Goal: Obtain resource: Obtain resource

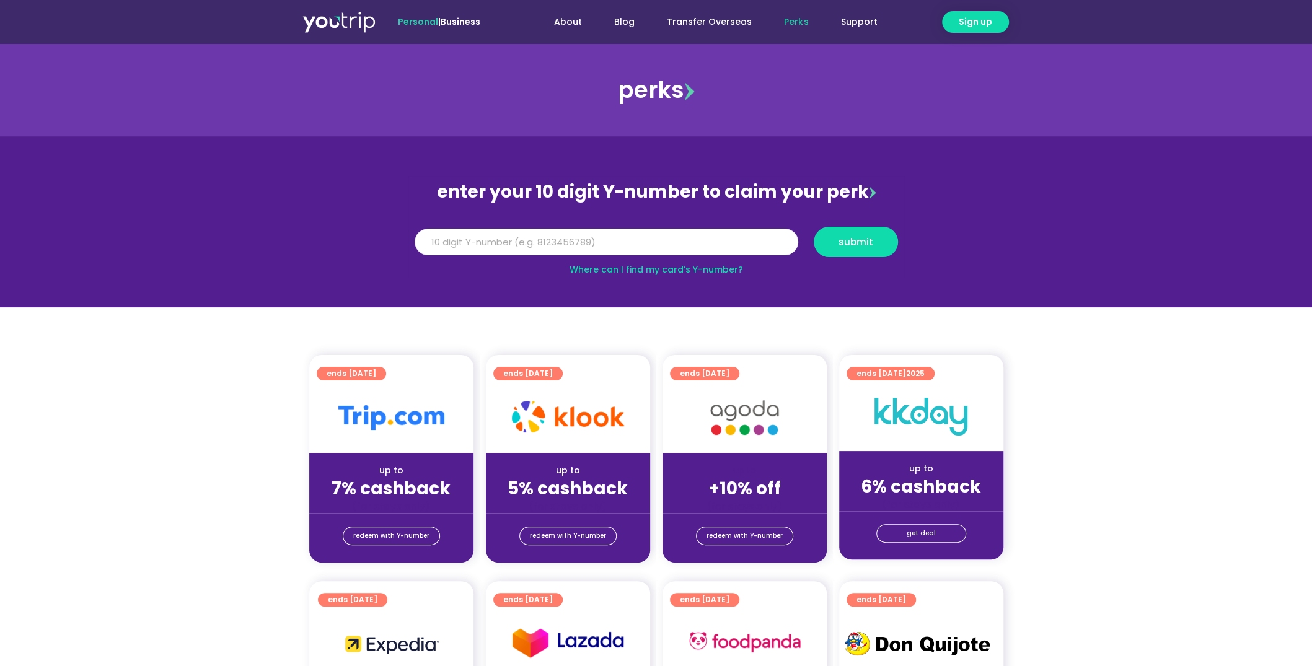
click at [647, 242] on input "Y Number" at bounding box center [607, 242] width 384 height 27
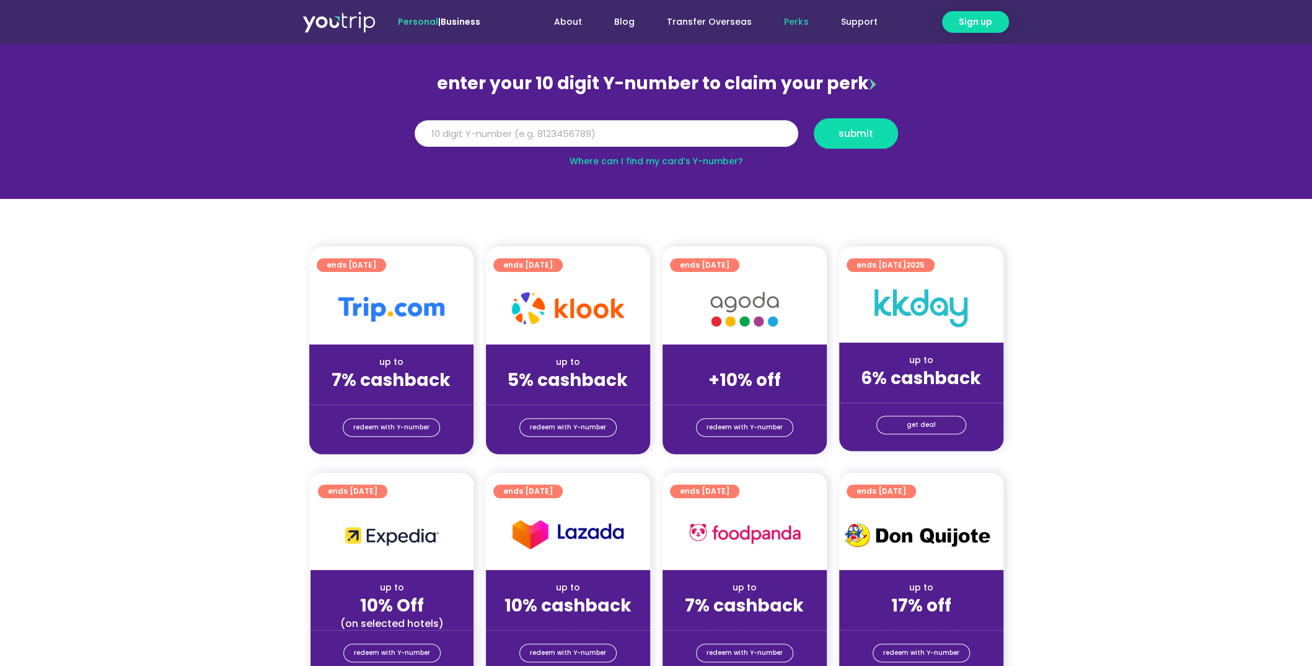
click at [627, 129] on input "Y Number" at bounding box center [607, 133] width 384 height 27
type input "5"
type input "8140325164"
click at [864, 133] on span "submit" at bounding box center [856, 133] width 35 height 9
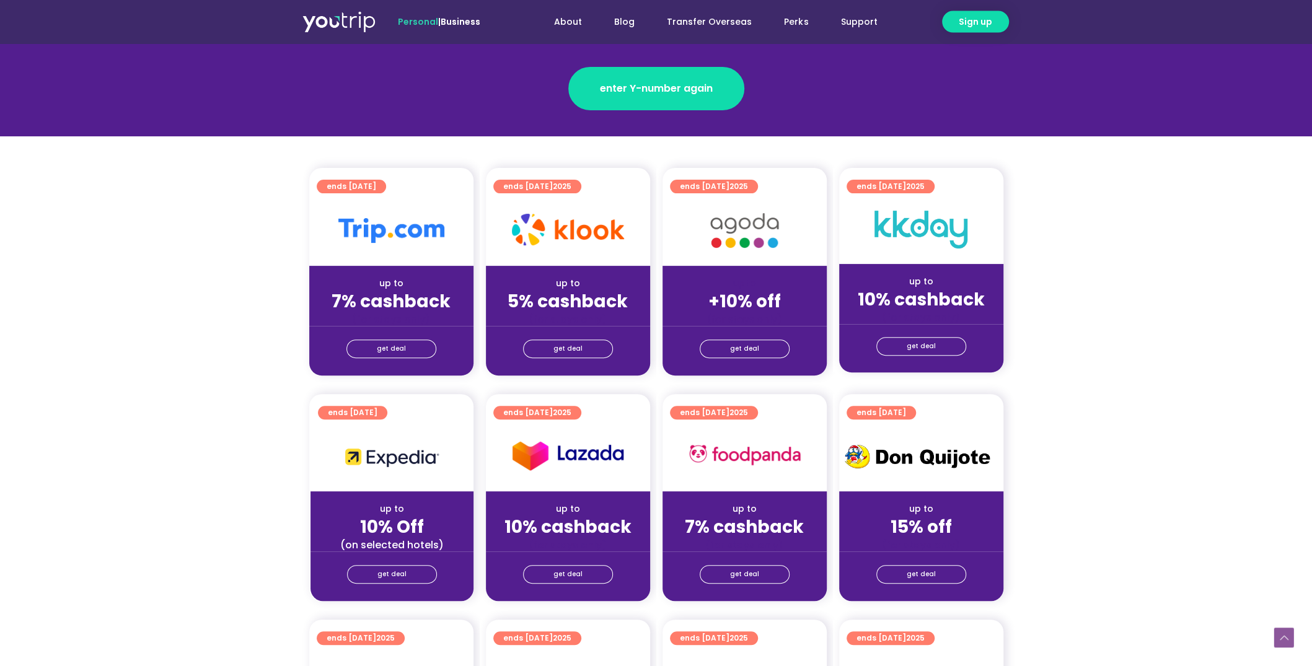
scroll to position [217, 0]
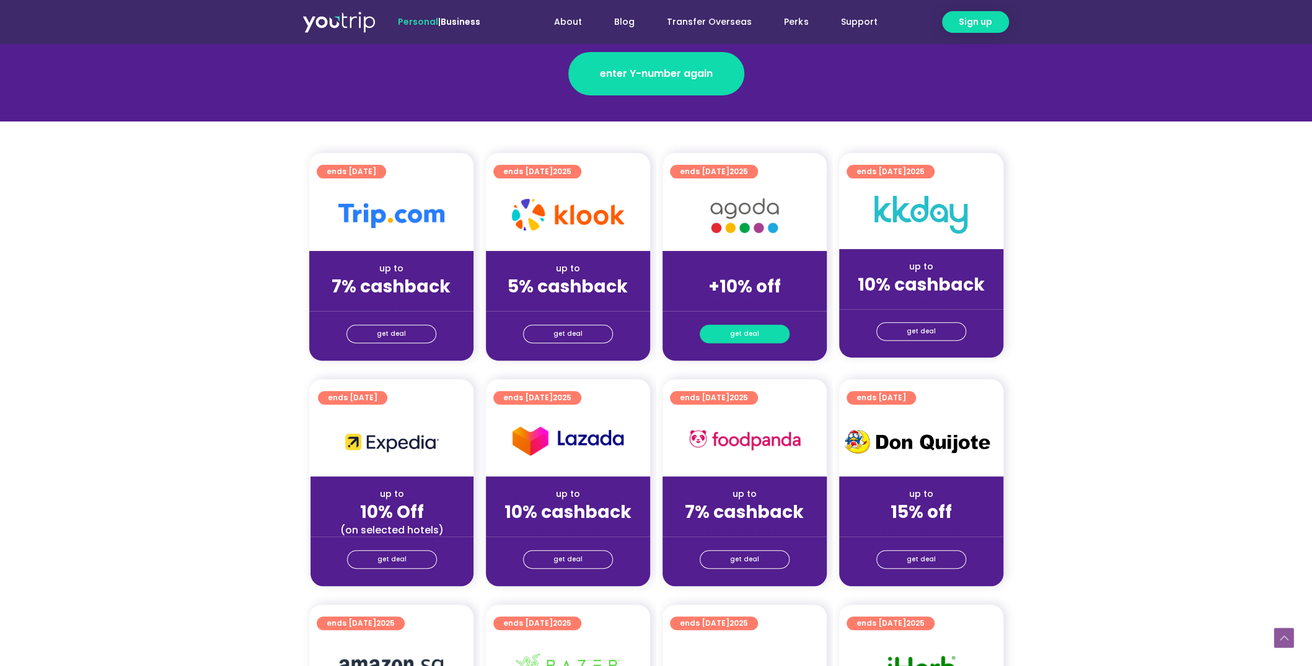
click at [749, 340] on span "get deal" at bounding box center [744, 333] width 29 height 17
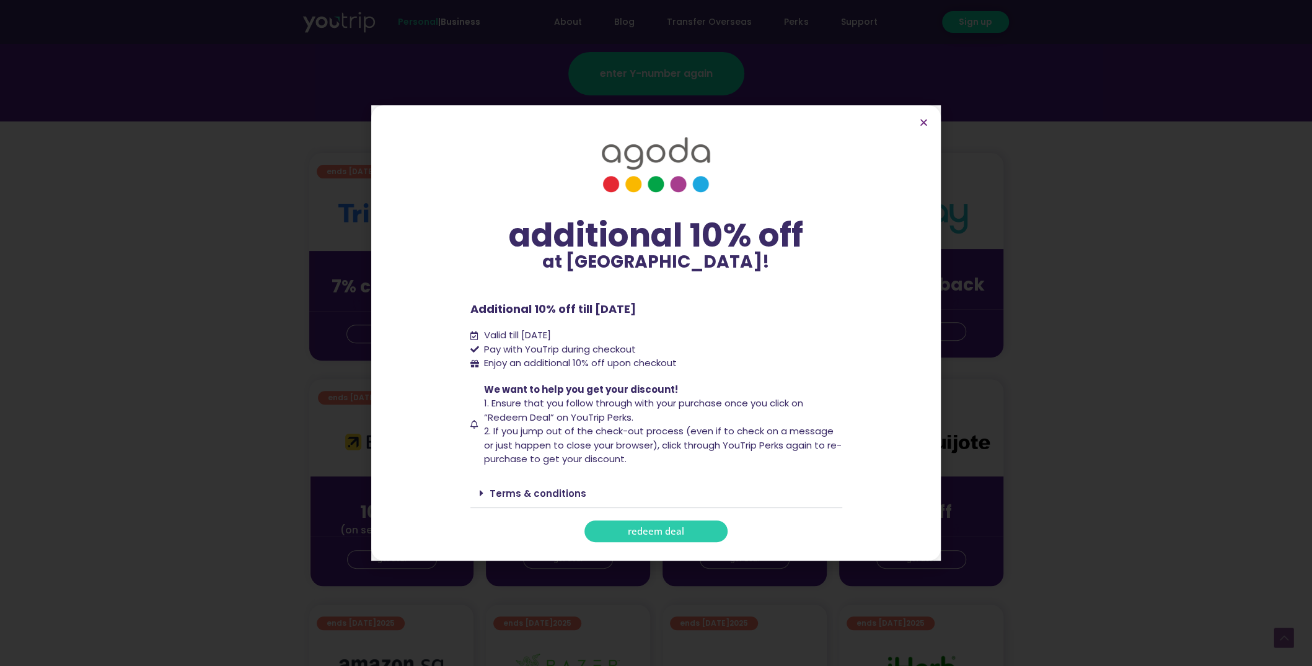
click at [673, 536] on span "redeem deal" at bounding box center [656, 531] width 56 height 9
